Goal: Book appointment/travel/reservation

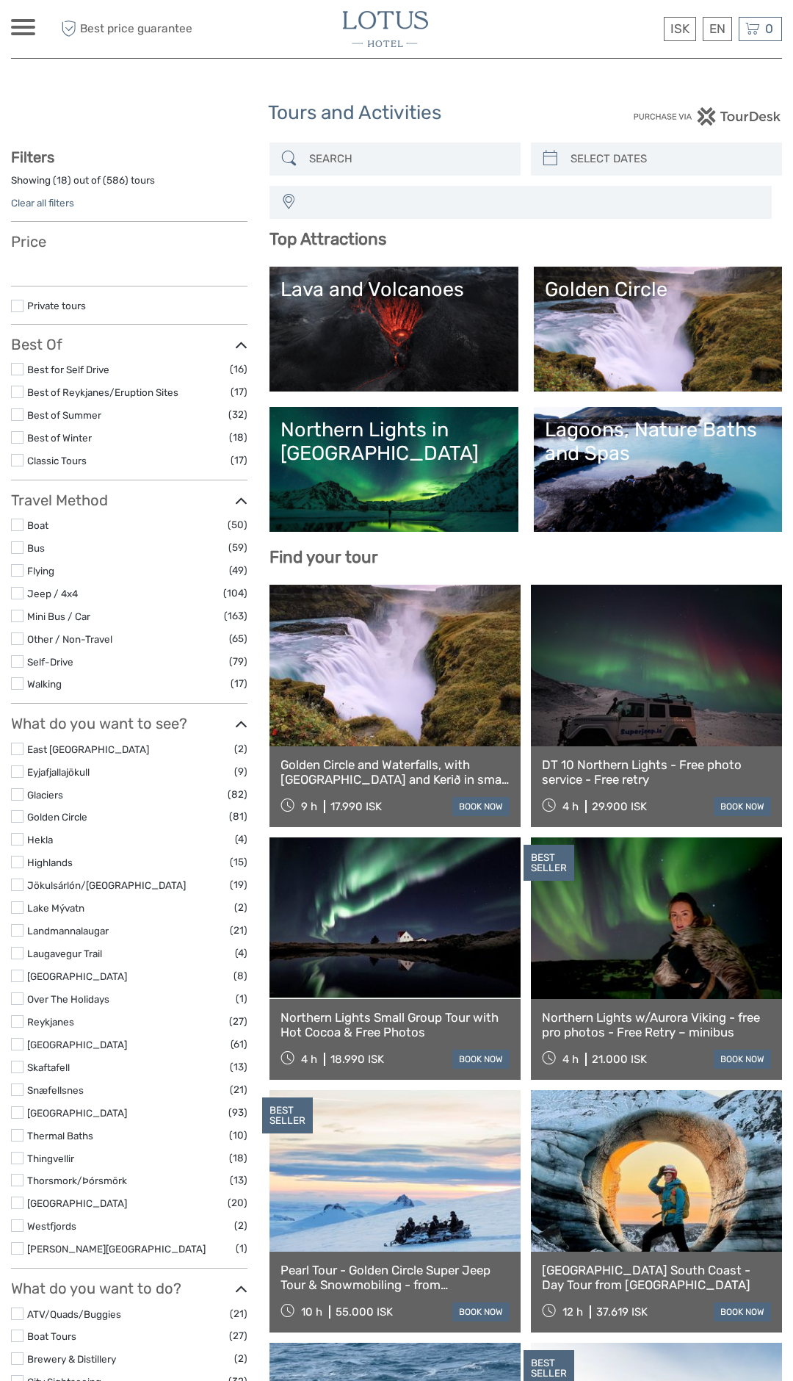
select select
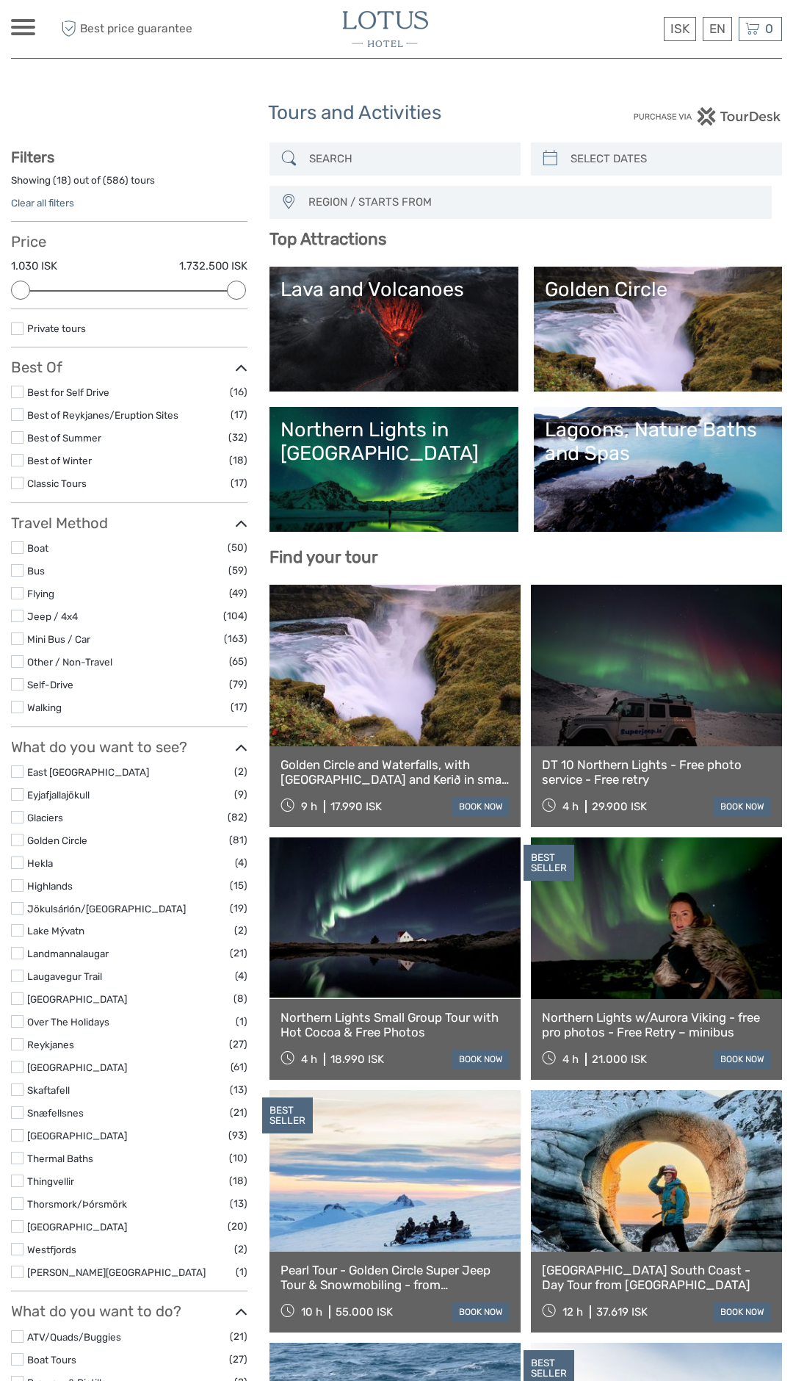
scroll to position [1, 0]
click at [74, 394] on link "Best for Self Drive" at bounding box center [68, 392] width 82 height 12
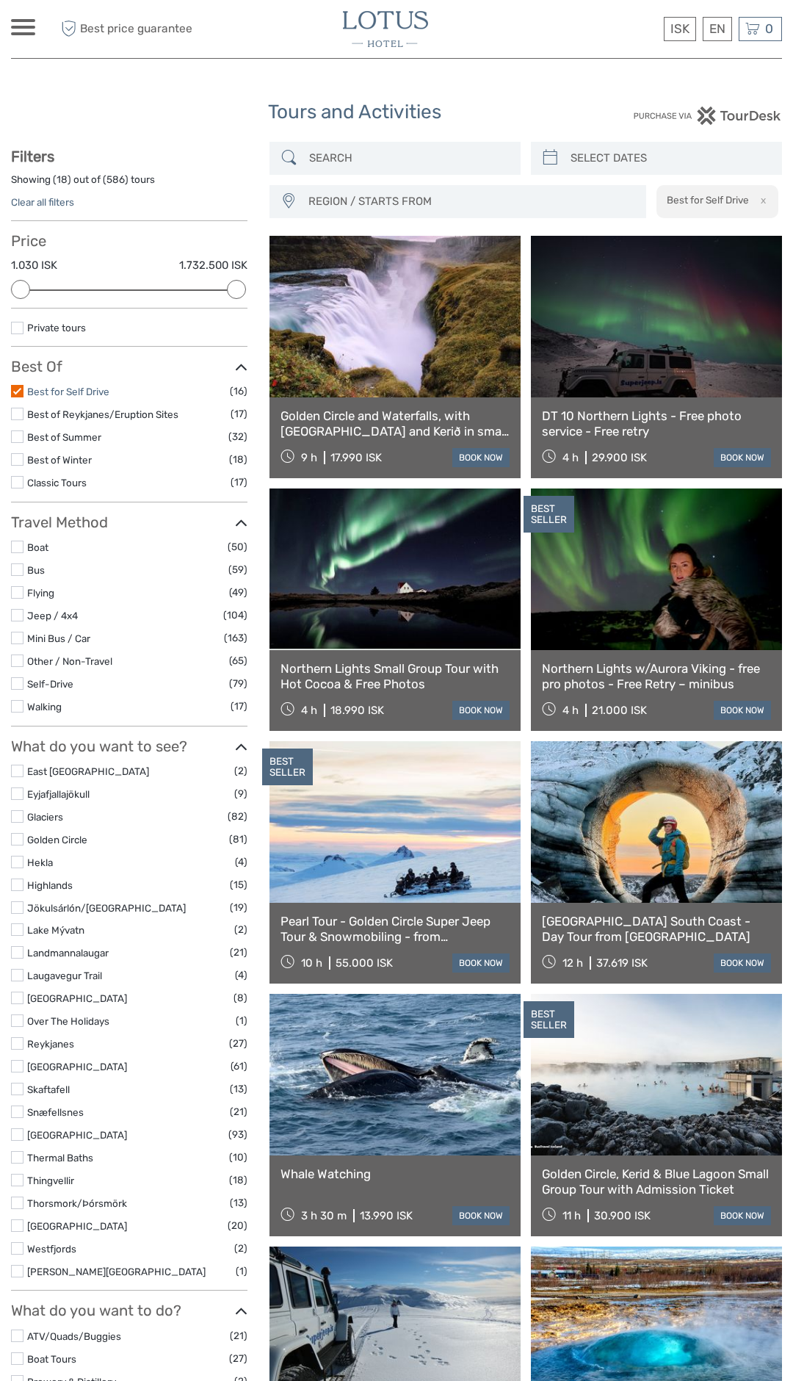
scroll to position [83, 0]
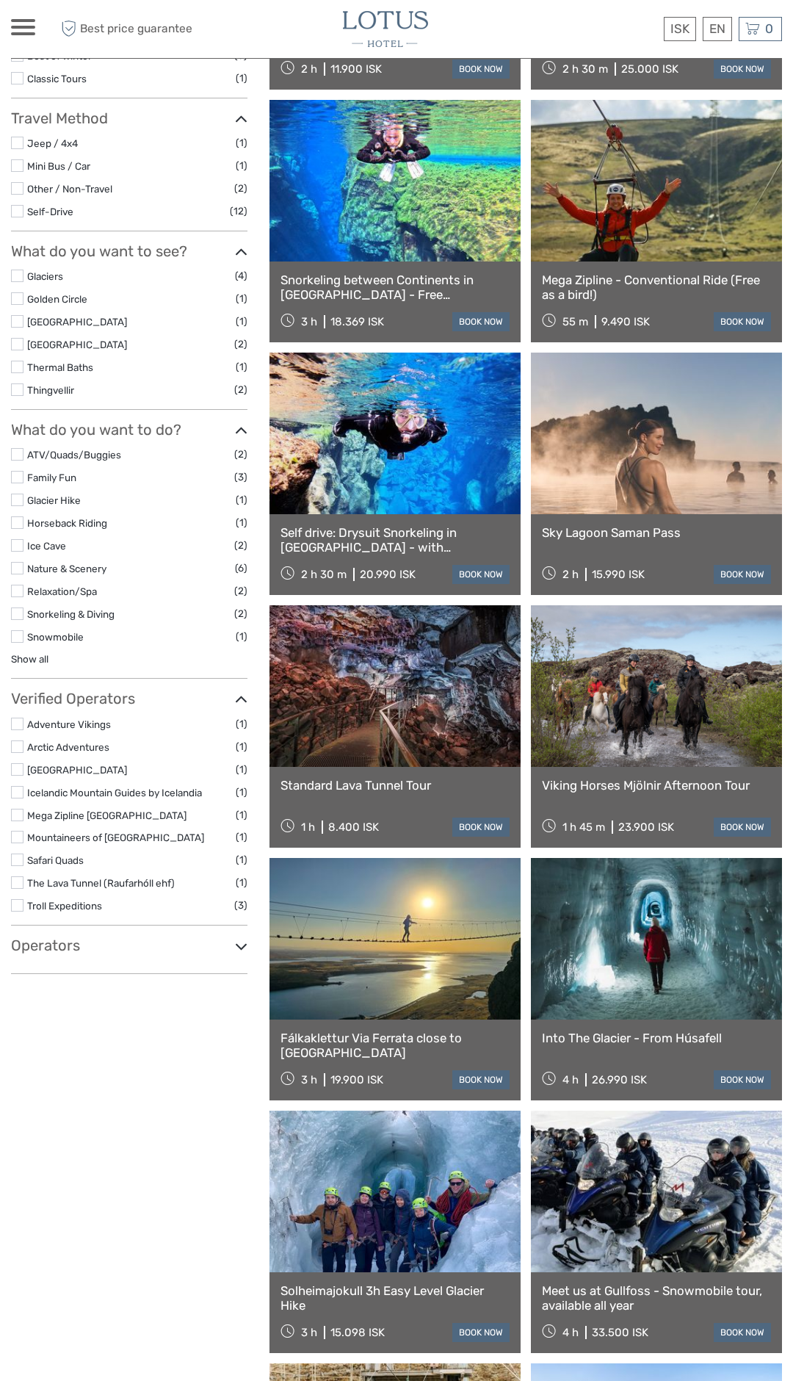
scroll to position [386, 0]
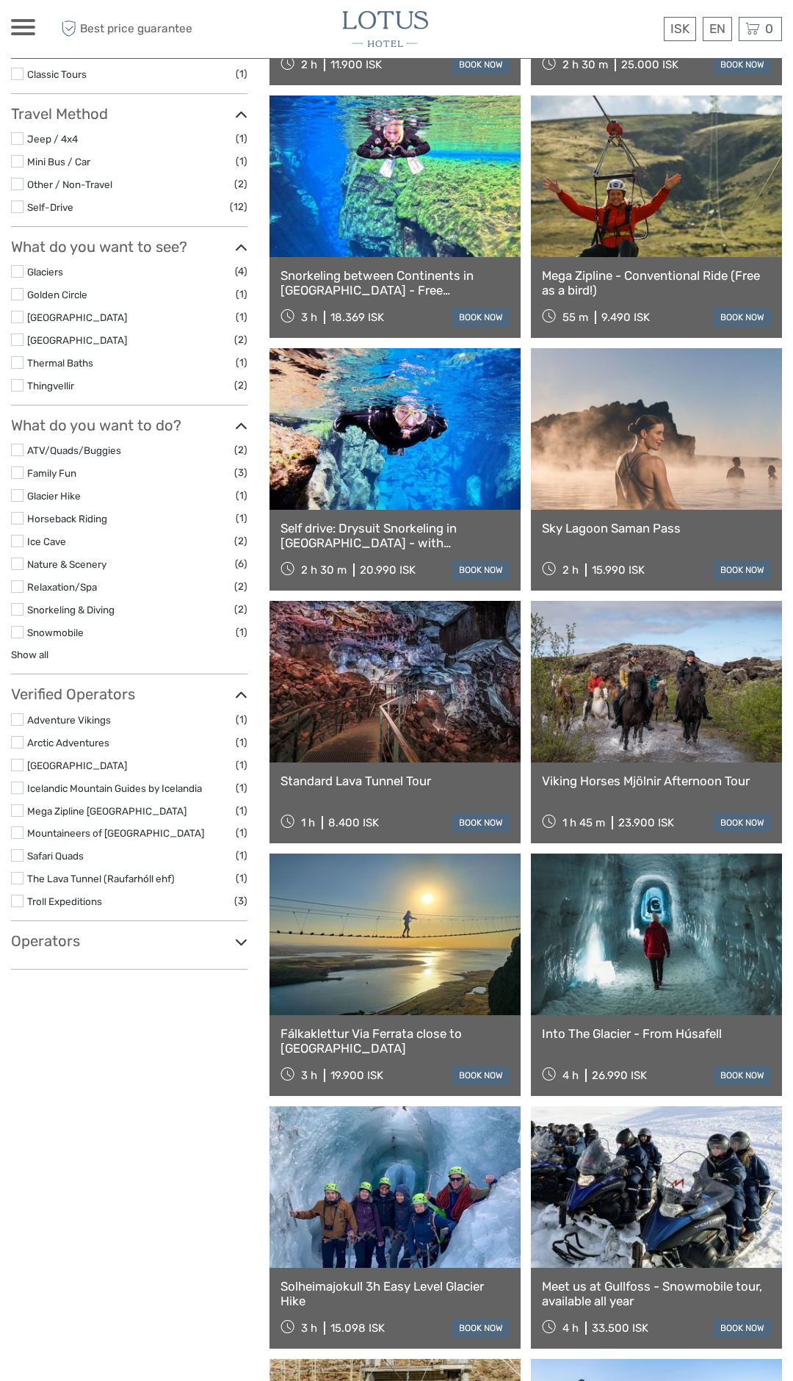
click at [699, 957] on link at bounding box center [656, 935] width 251 height 162
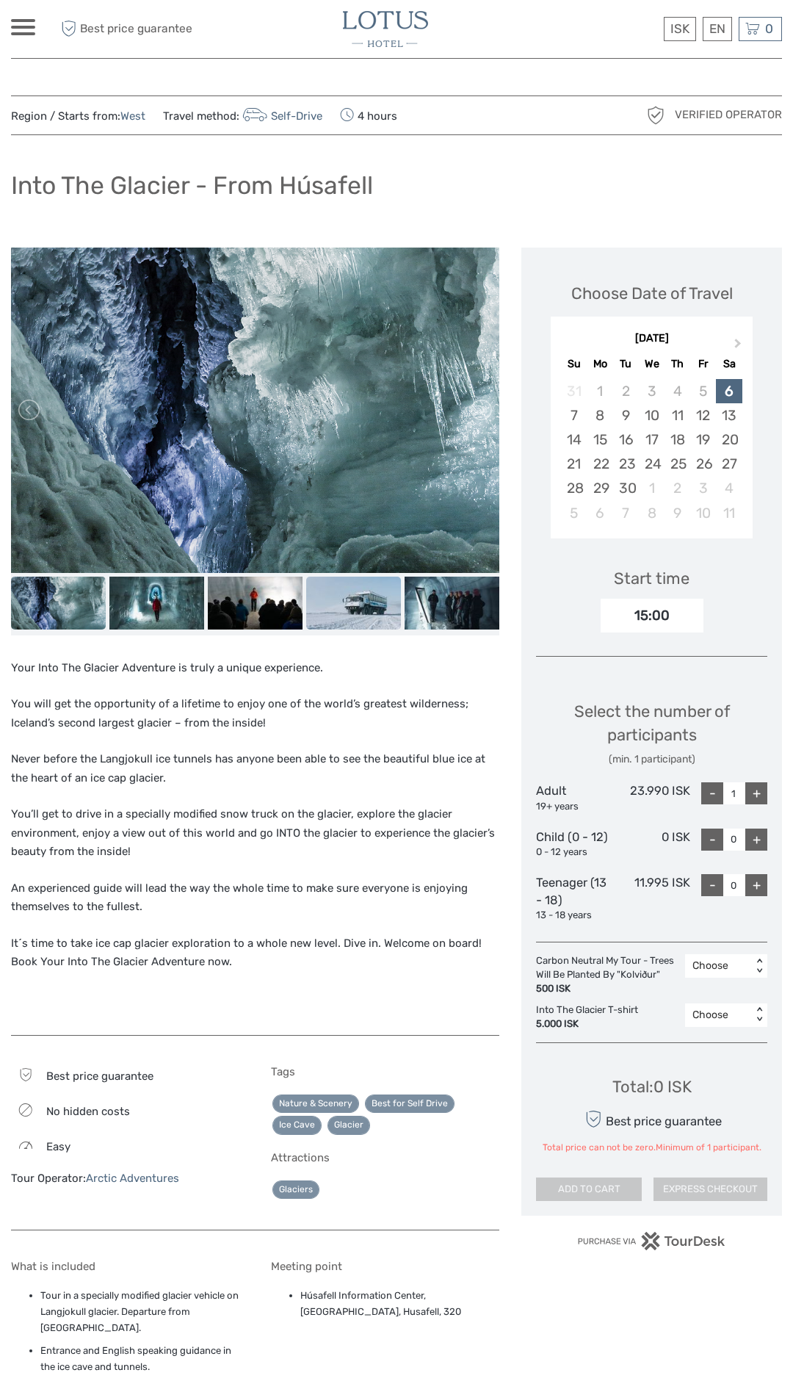
click at [358, 582] on img at bounding box center [353, 604] width 95 height 54
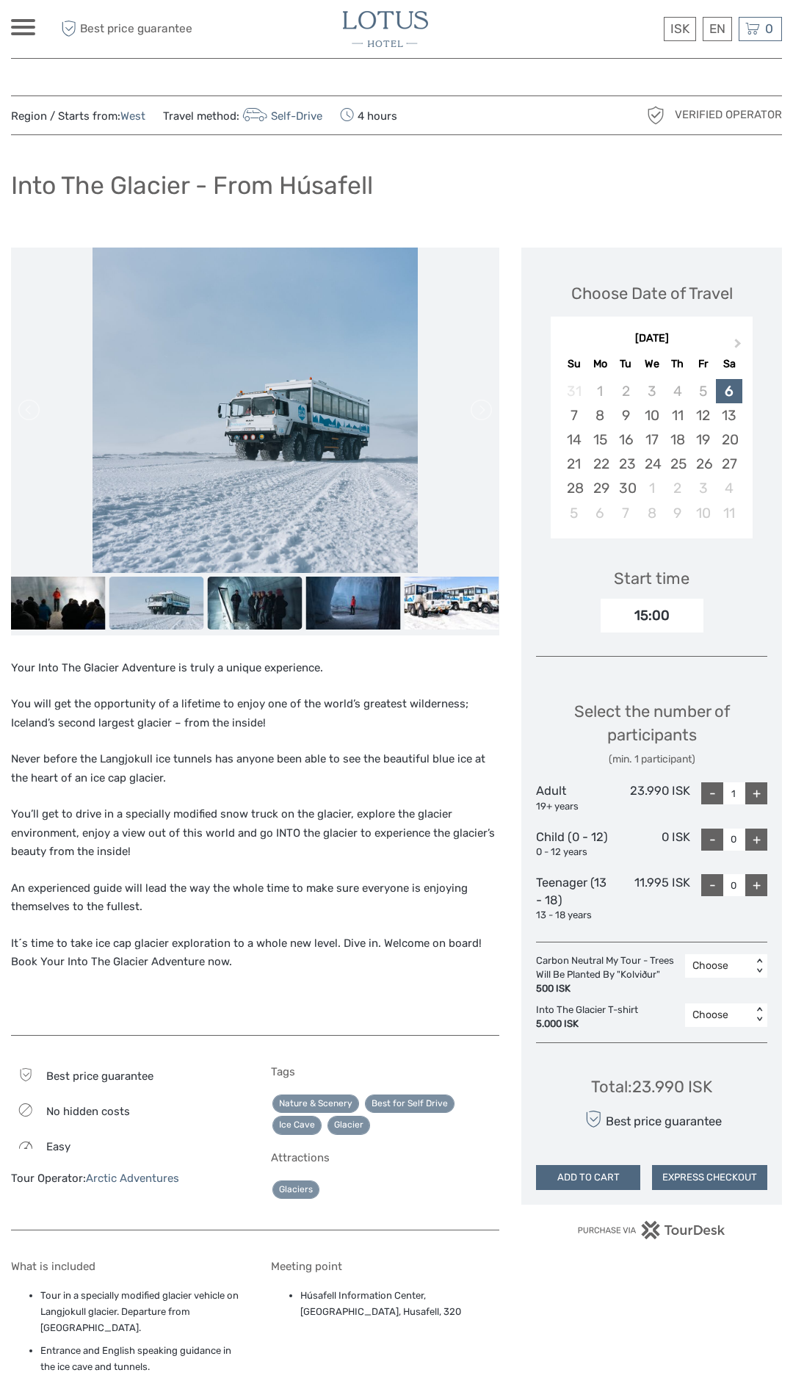
click at [272, 591] on img at bounding box center [255, 604] width 95 height 54
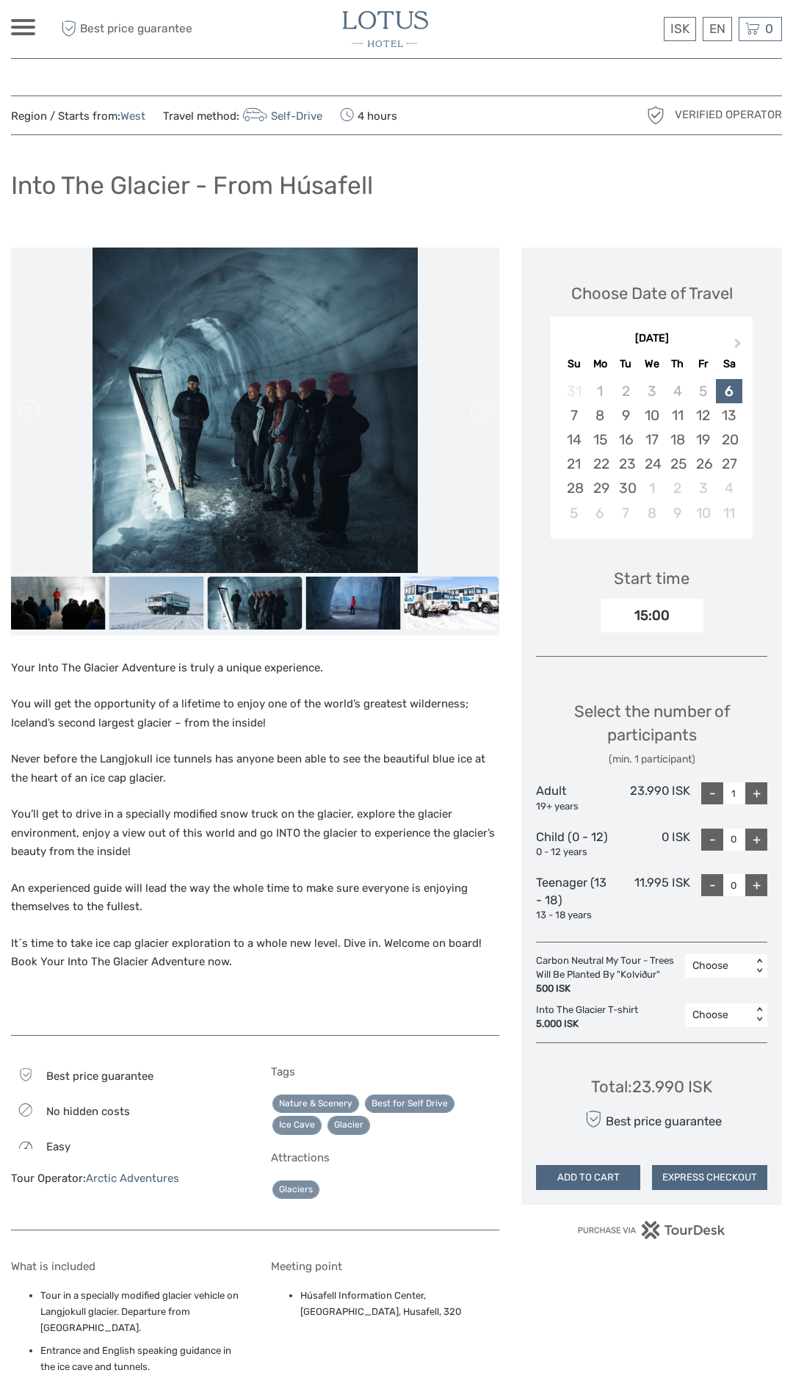
click at [433, 607] on img at bounding box center [452, 604] width 95 height 54
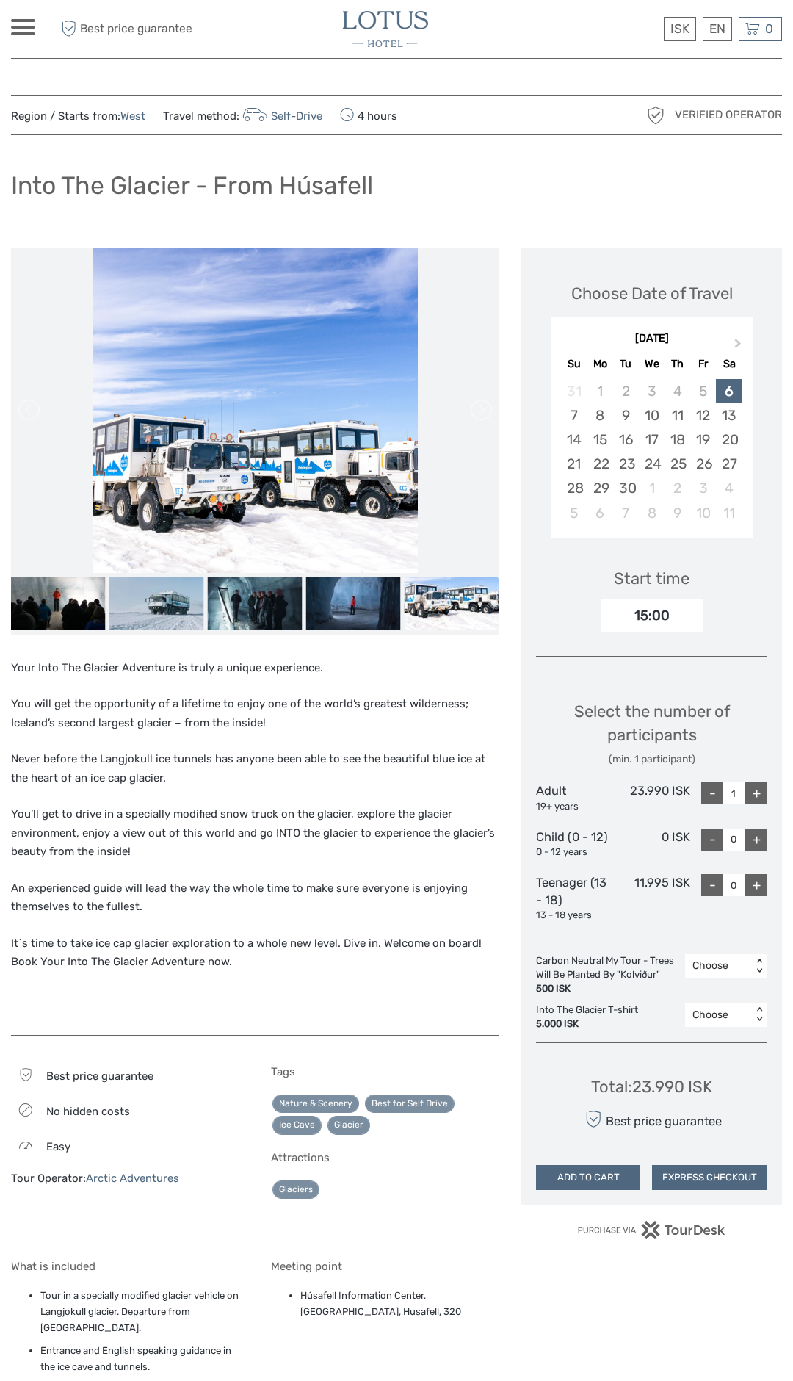
click at [85, 103] on div "Region / Starts from: West Travel method: Self-Drive 4 hours Verified Operator" at bounding box center [396, 115] width 771 height 40
click at [138, 110] on link "West" at bounding box center [132, 115] width 25 height 13
